Goal: Information Seeking & Learning: Learn about a topic

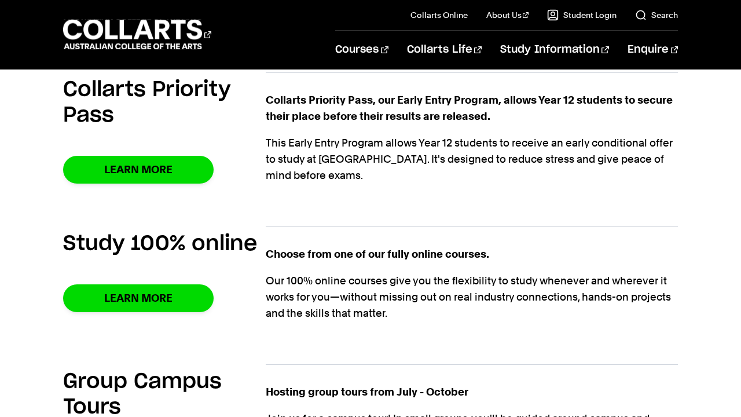
scroll to position [860, 0]
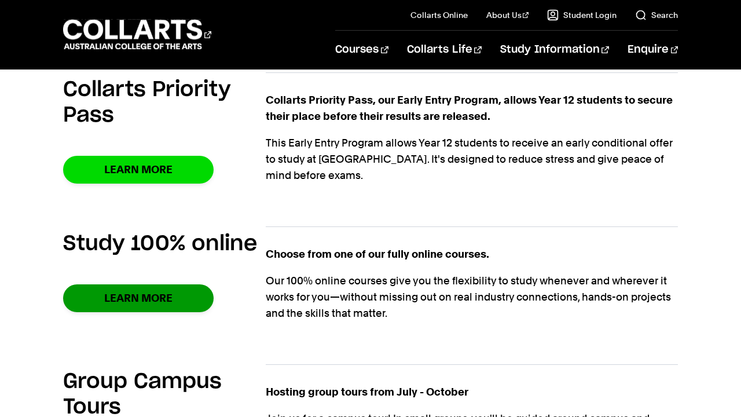
click at [185, 284] on link "Learn More" at bounding box center [138, 297] width 150 height 27
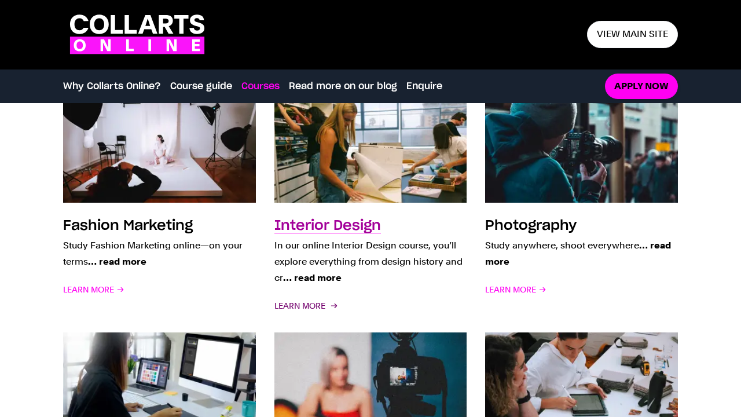
scroll to position [930, 0]
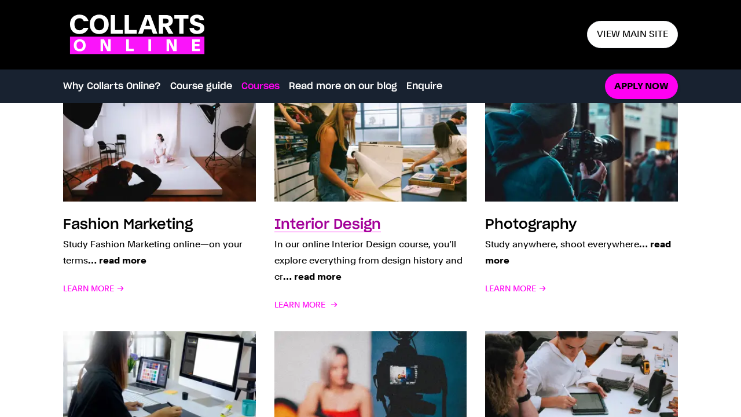
click at [325, 276] on span "… read more" at bounding box center [312, 276] width 58 height 11
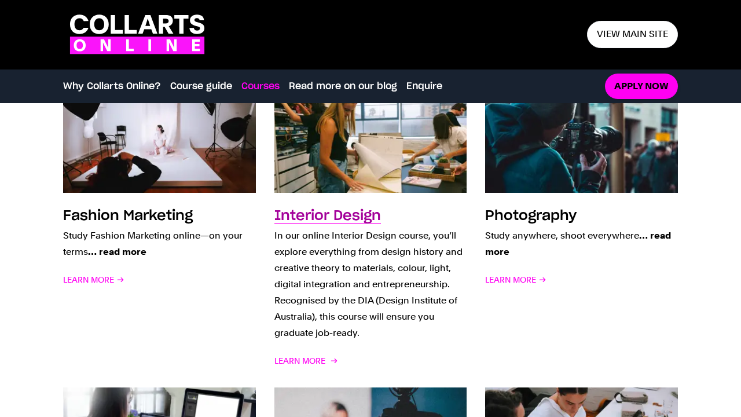
scroll to position [941, 0]
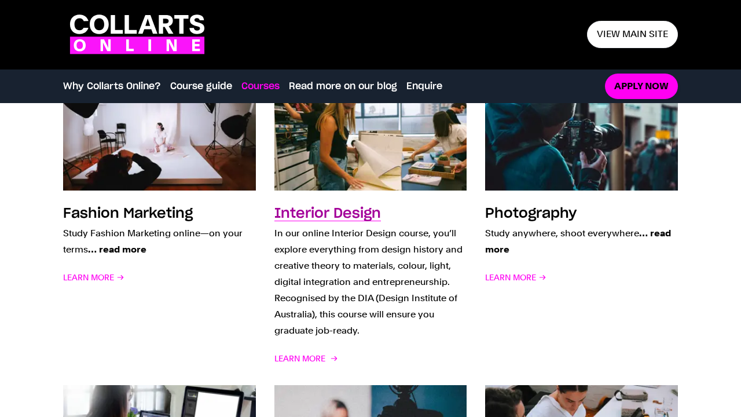
click at [333, 309] on p "In our online Interior Design course, you’ll explore everything from design his…" at bounding box center [370, 281] width 193 height 113
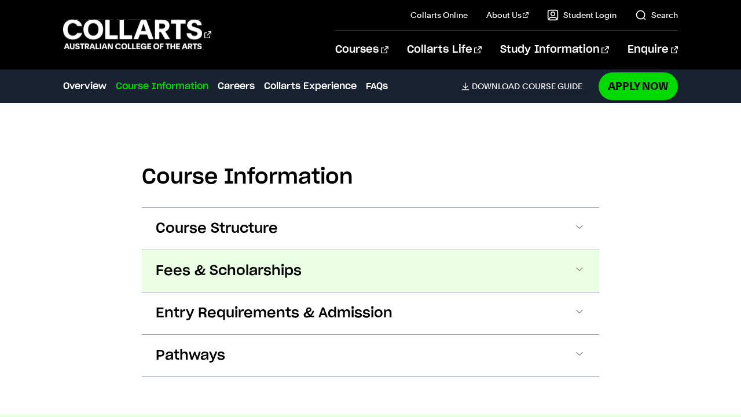
scroll to position [1326, 0]
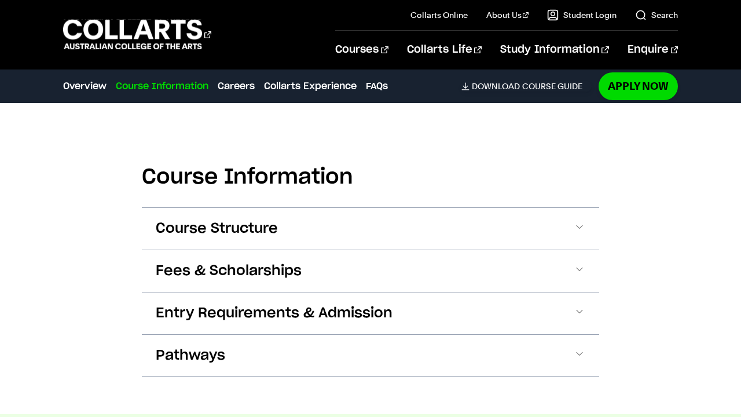
click at [254, 377] on div "Pathways The best way to learn about an industry is to be a part of it The Bach…" at bounding box center [370, 355] width 457 height 43
click at [255, 377] on div "Pathways The best way to learn about an industry is to be a part of it The Bach…" at bounding box center [370, 355] width 457 height 43
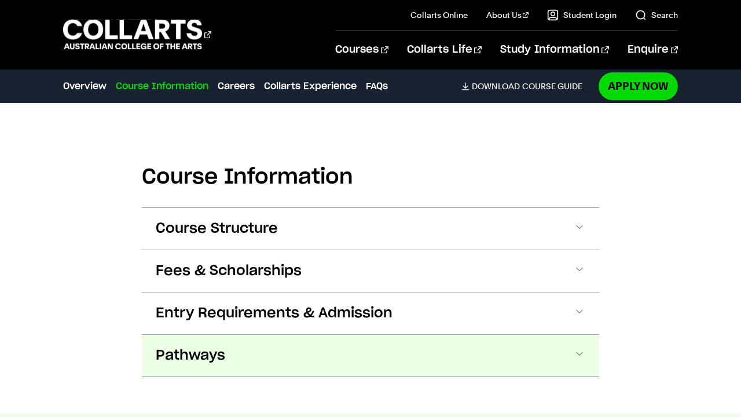
click at [257, 356] on button "Pathways" at bounding box center [370, 355] width 457 height 42
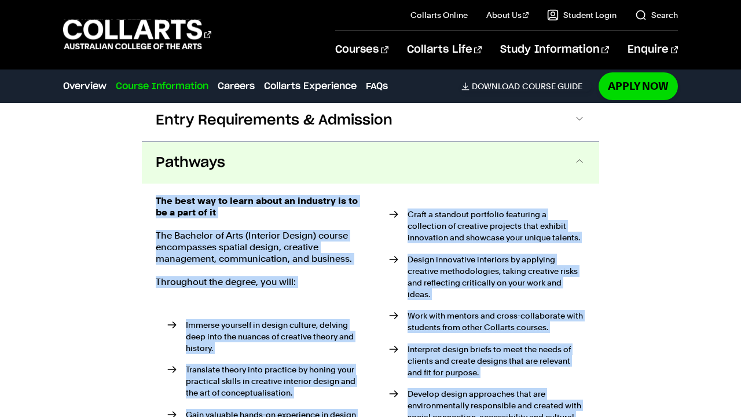
scroll to position [1556, 0]
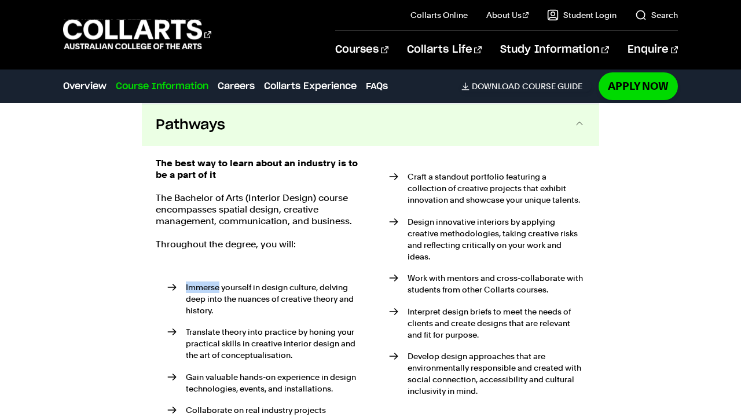
click at [315, 253] on div "The best way to learn about an industry is to be a part of it The Bachelor of A…" at bounding box center [260, 335] width 208 height 357
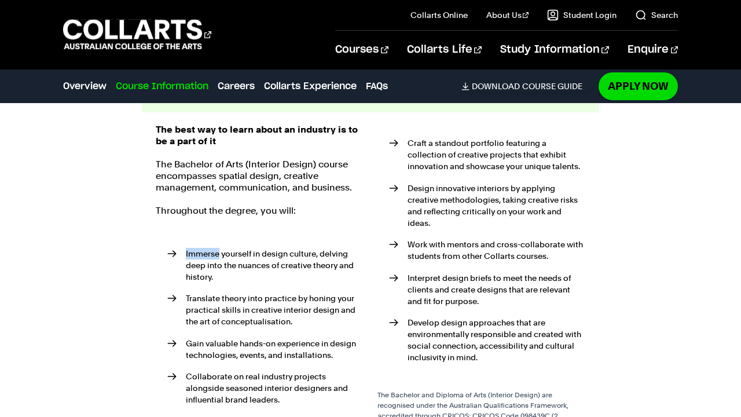
scroll to position [1592, 0]
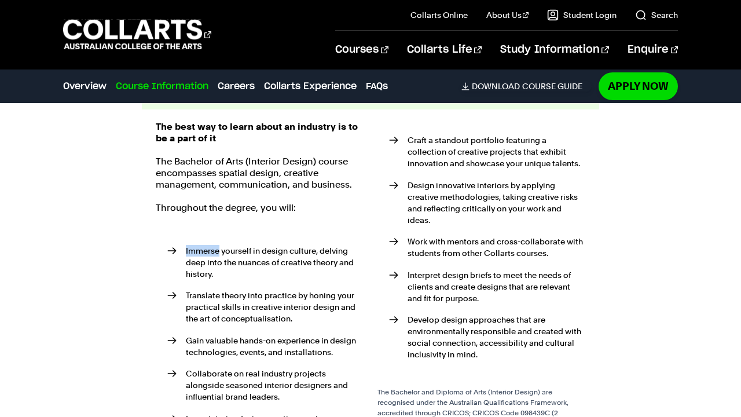
click at [308, 235] on ul "Immerse yourself in design culture, delving deep into the nuances of creative t…" at bounding box center [260, 351] width 208 height 253
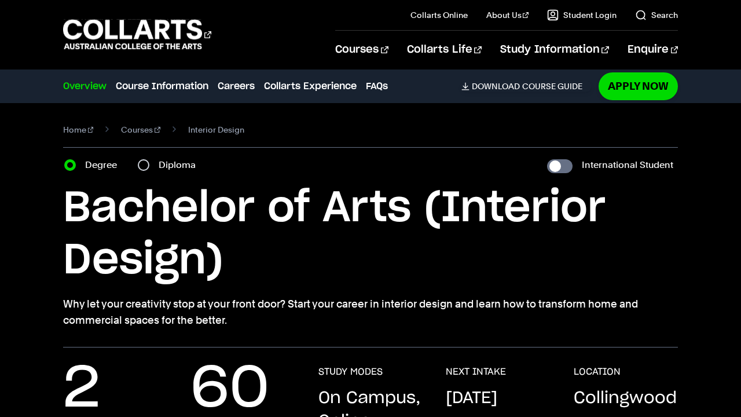
scroll to position [0, 0]
